Goal: Transaction & Acquisition: Purchase product/service

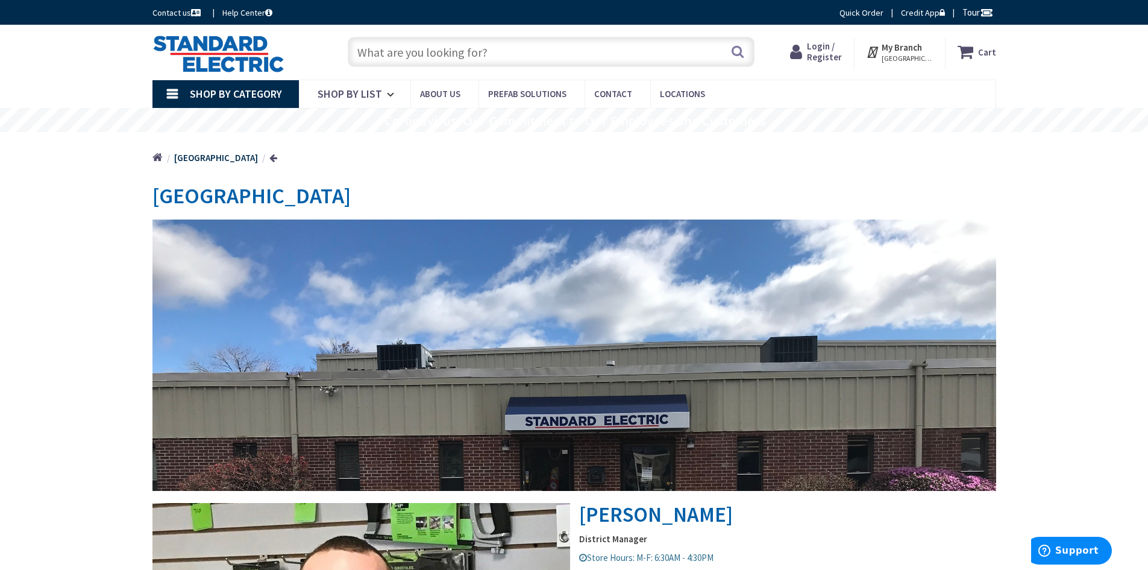
click at [515, 49] on input "text" at bounding box center [551, 52] width 407 height 30
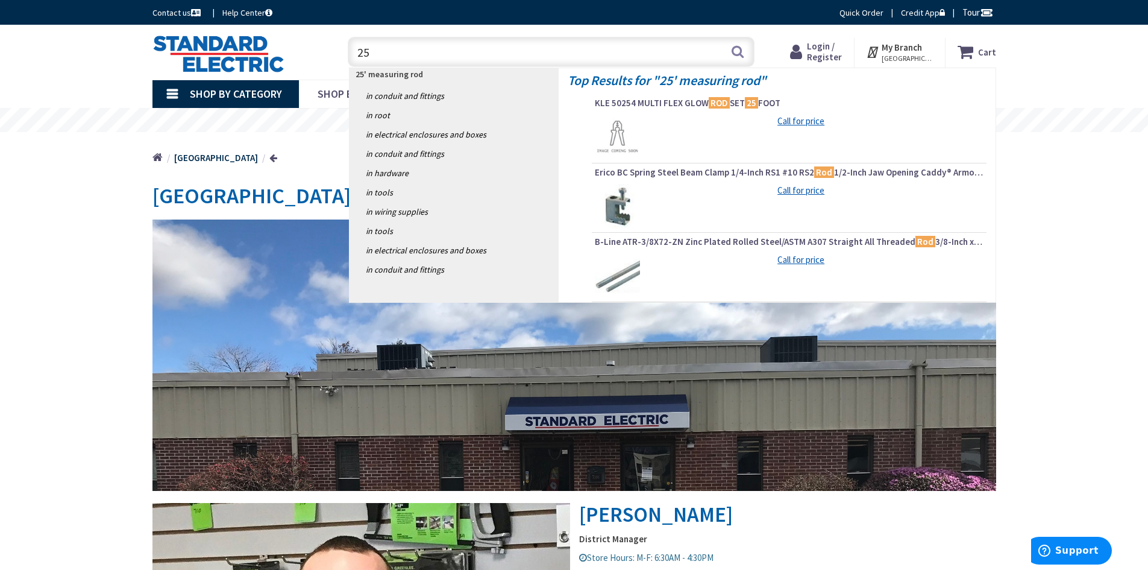
type input "2"
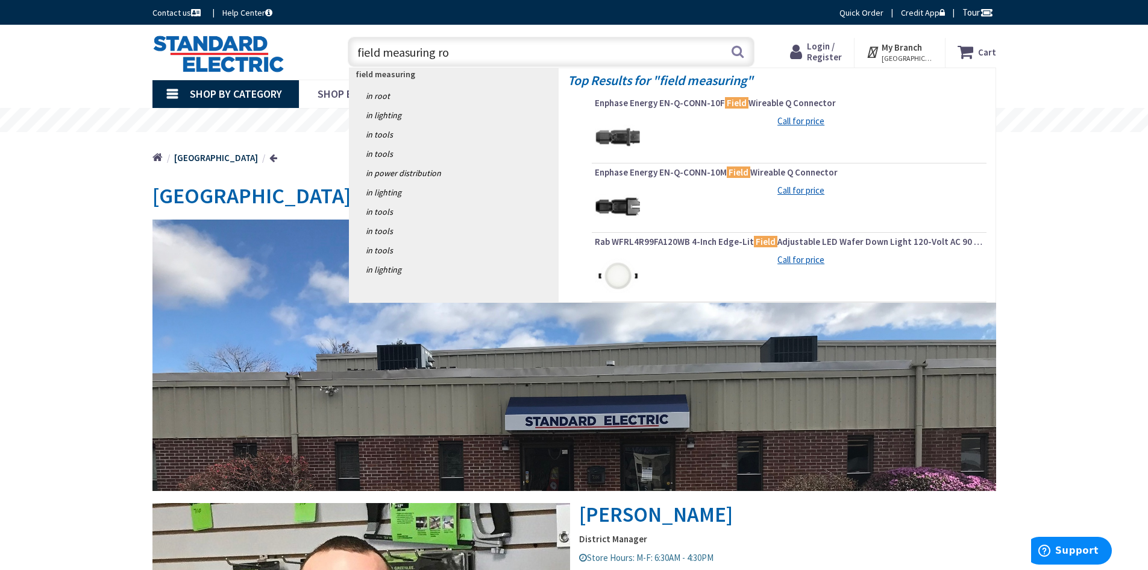
type input "field measuring rod"
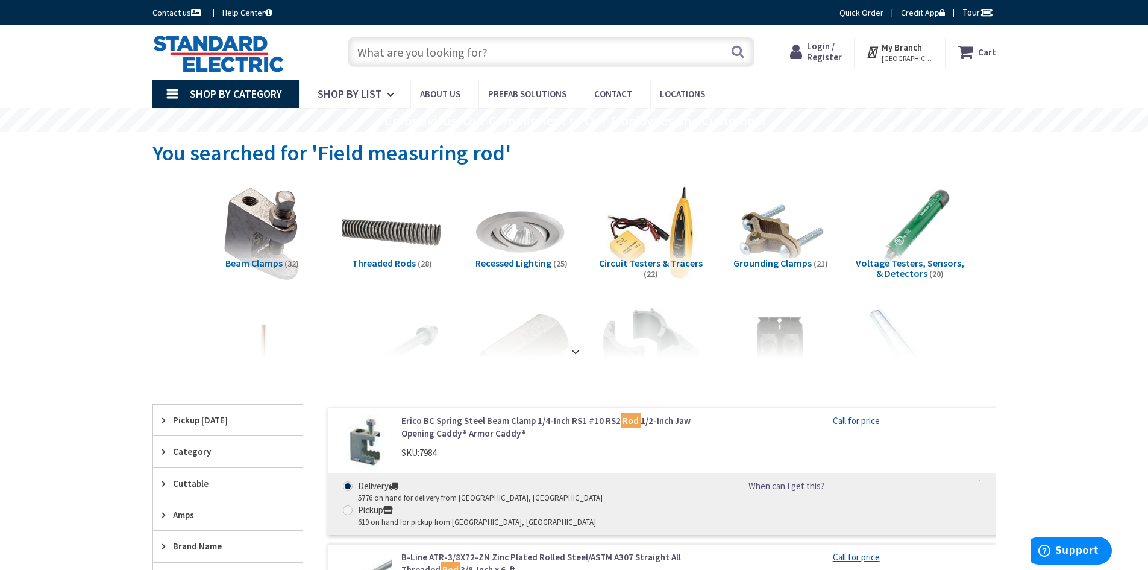
drag, startPoint x: 453, startPoint y: 50, endPoint x: 311, endPoint y: 55, distance: 142.3
click at [311, 55] on div "Toggle Nav Search Cart My Cart Close" at bounding box center [574, 52] width 862 height 40
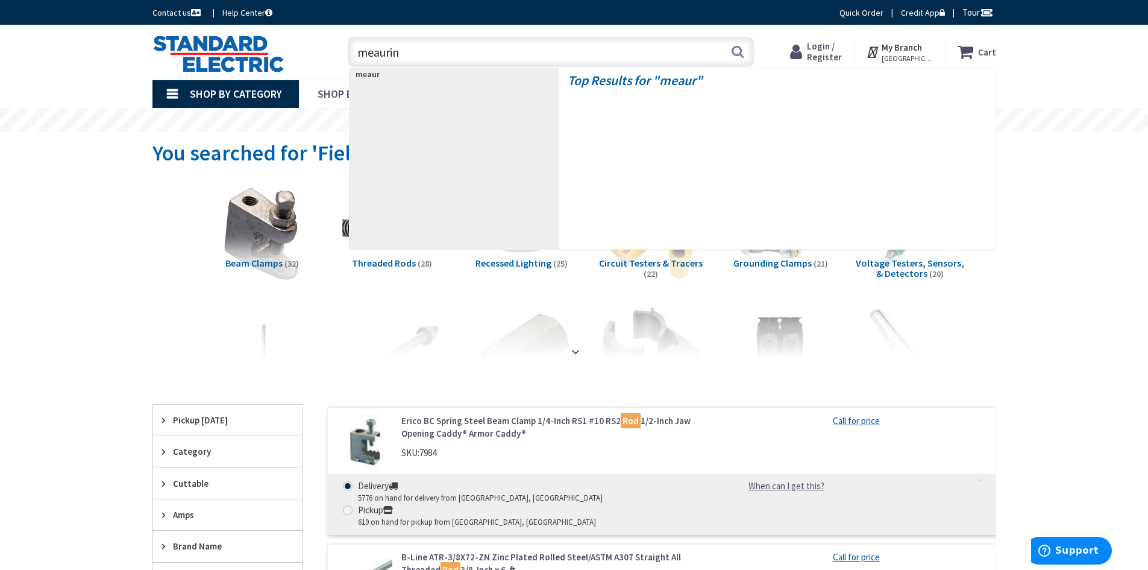
type input "meauring"
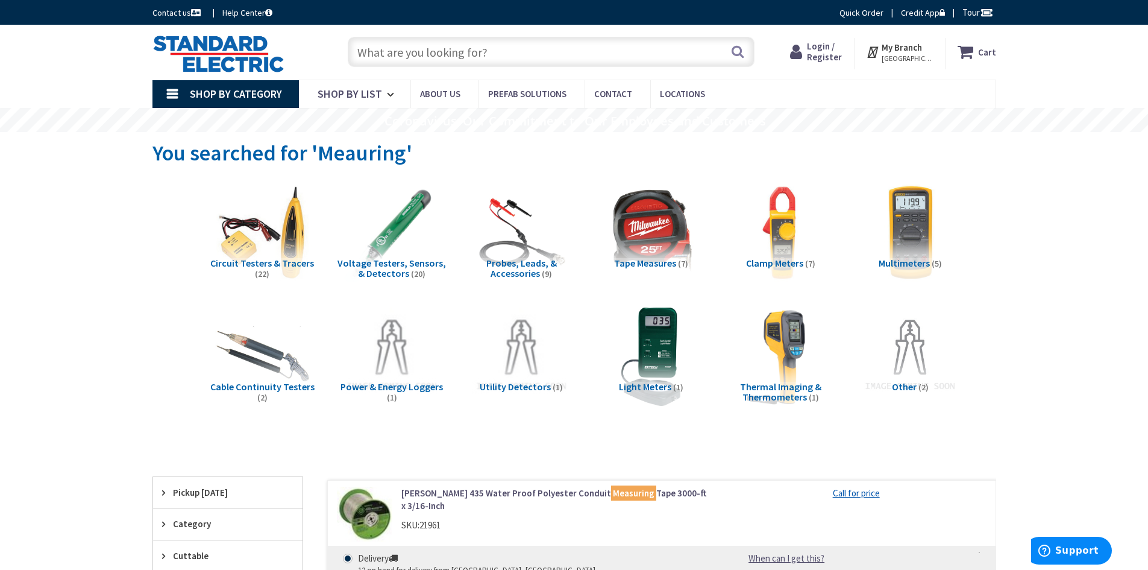
drag, startPoint x: 512, startPoint y: 52, endPoint x: 501, endPoint y: 55, distance: 10.5
click at [501, 55] on input "text" at bounding box center [551, 52] width 407 height 30
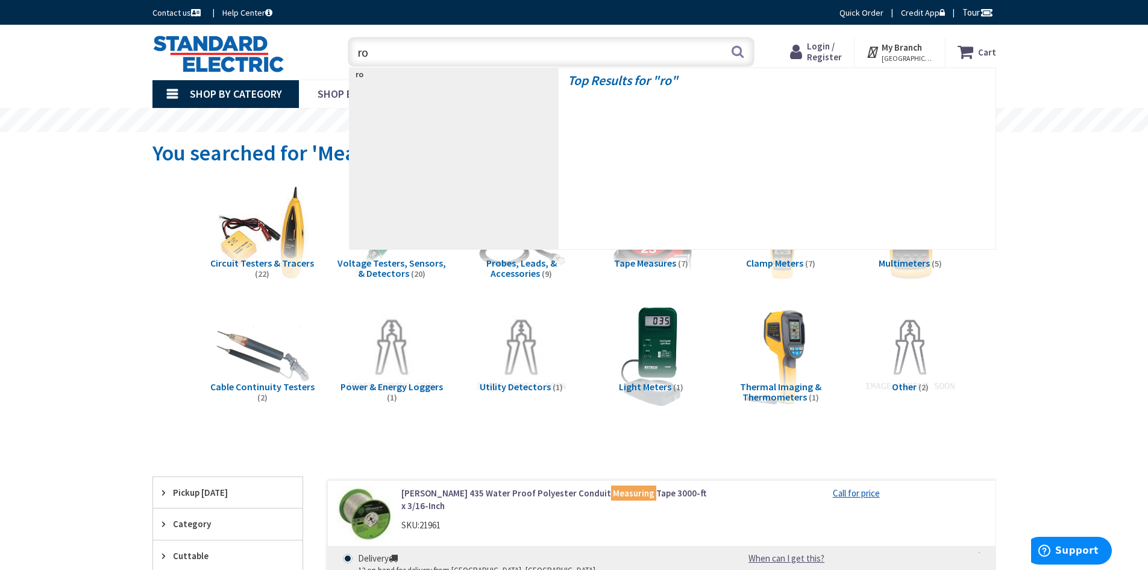
type input "rod"
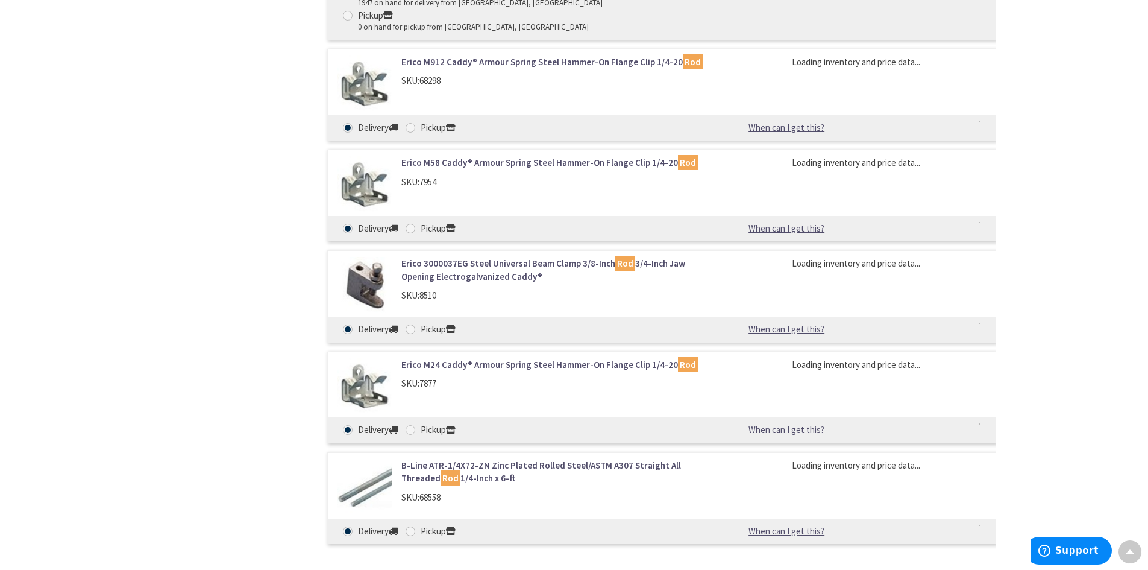
scroll to position [1145, 0]
